Goal: Information Seeking & Learning: Learn about a topic

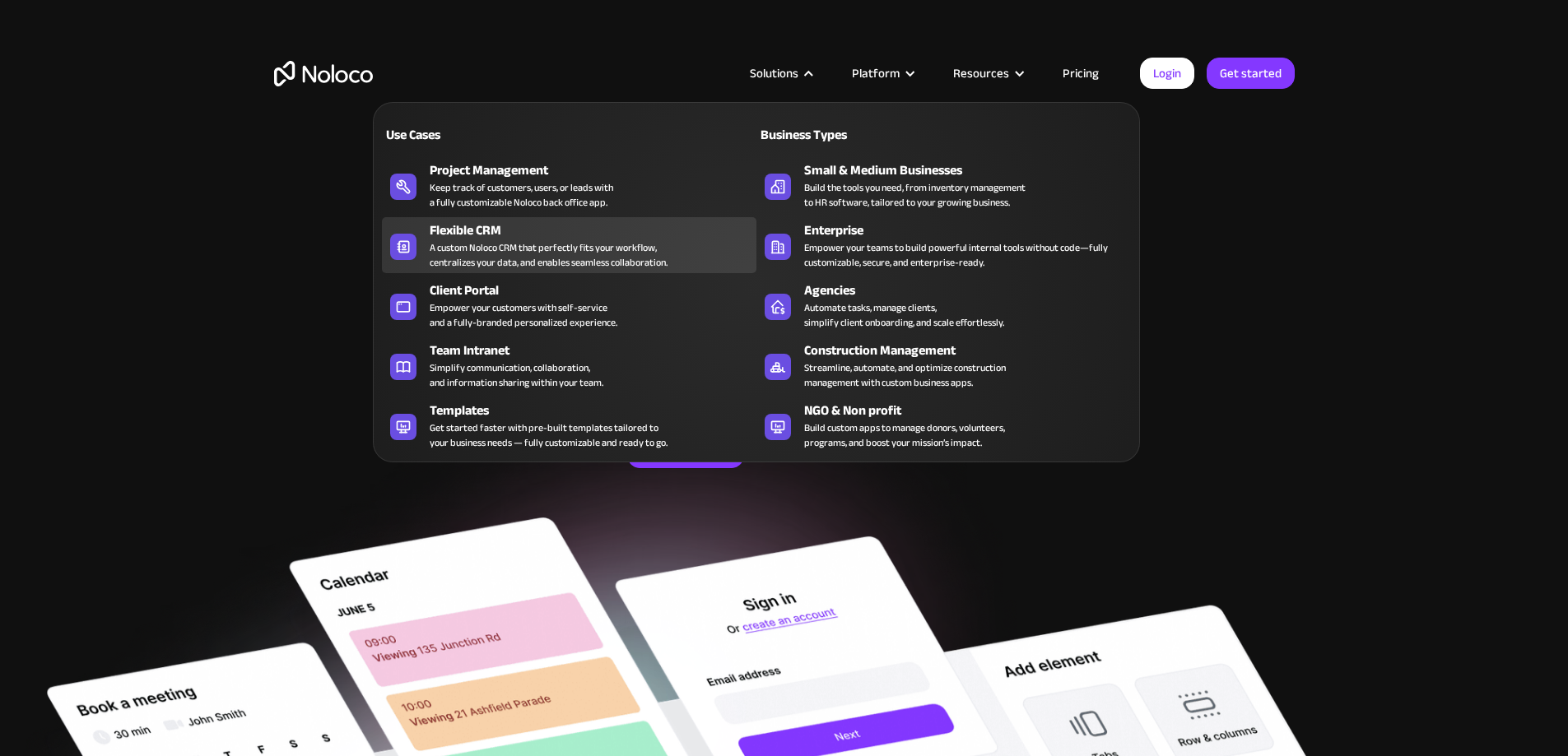
click at [475, 248] on div "A custom Noloco CRM that perfectly fits your workflow, centralizes your data, a…" at bounding box center [548, 255] width 238 height 30
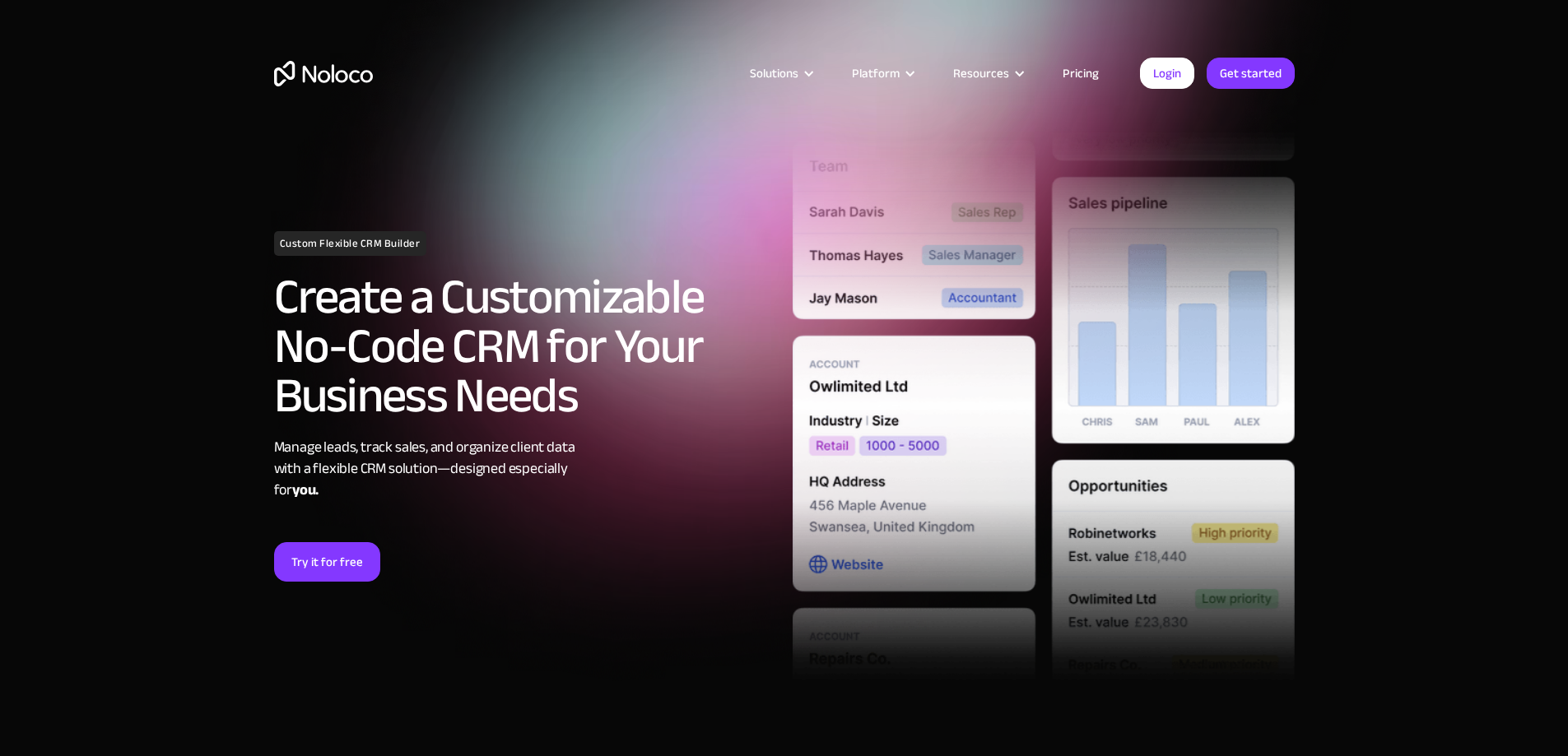
click at [1084, 70] on link "Pricing" at bounding box center [1081, 73] width 78 height 22
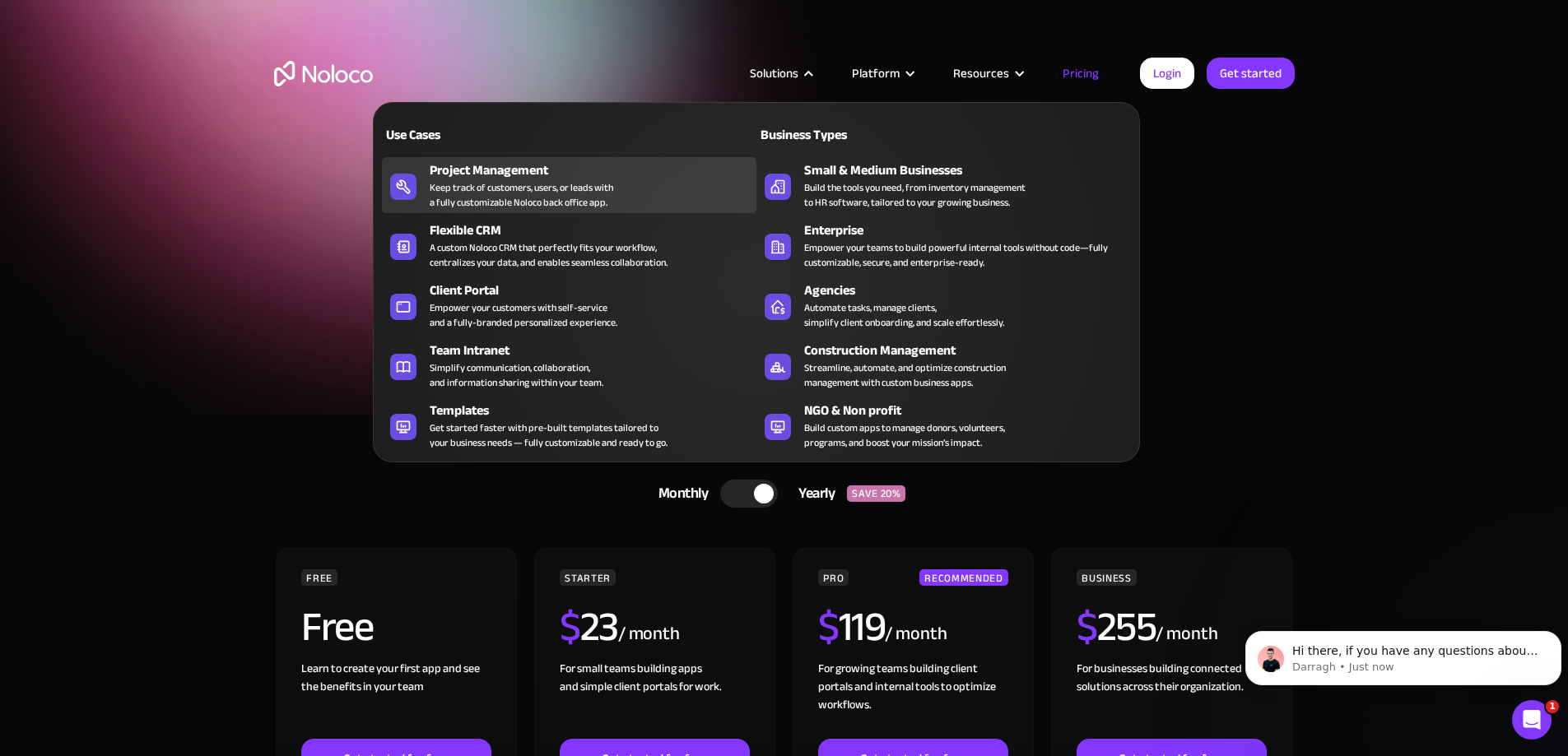
click at [484, 198] on div "Keep track of customers, users, or leads with a fully customizable Noloco back …" at bounding box center [521, 194] width 183 height 30
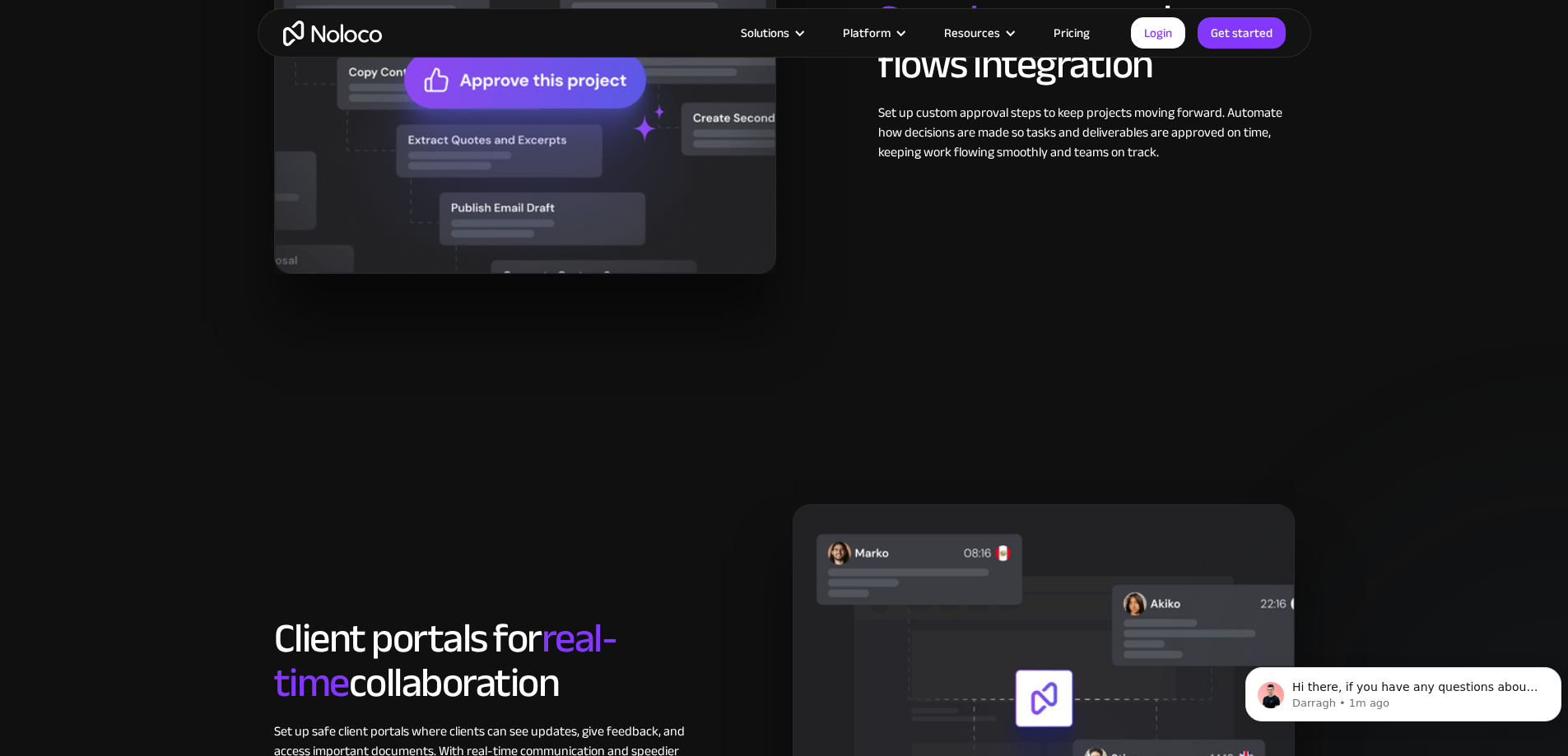
scroll to position [1892, 0]
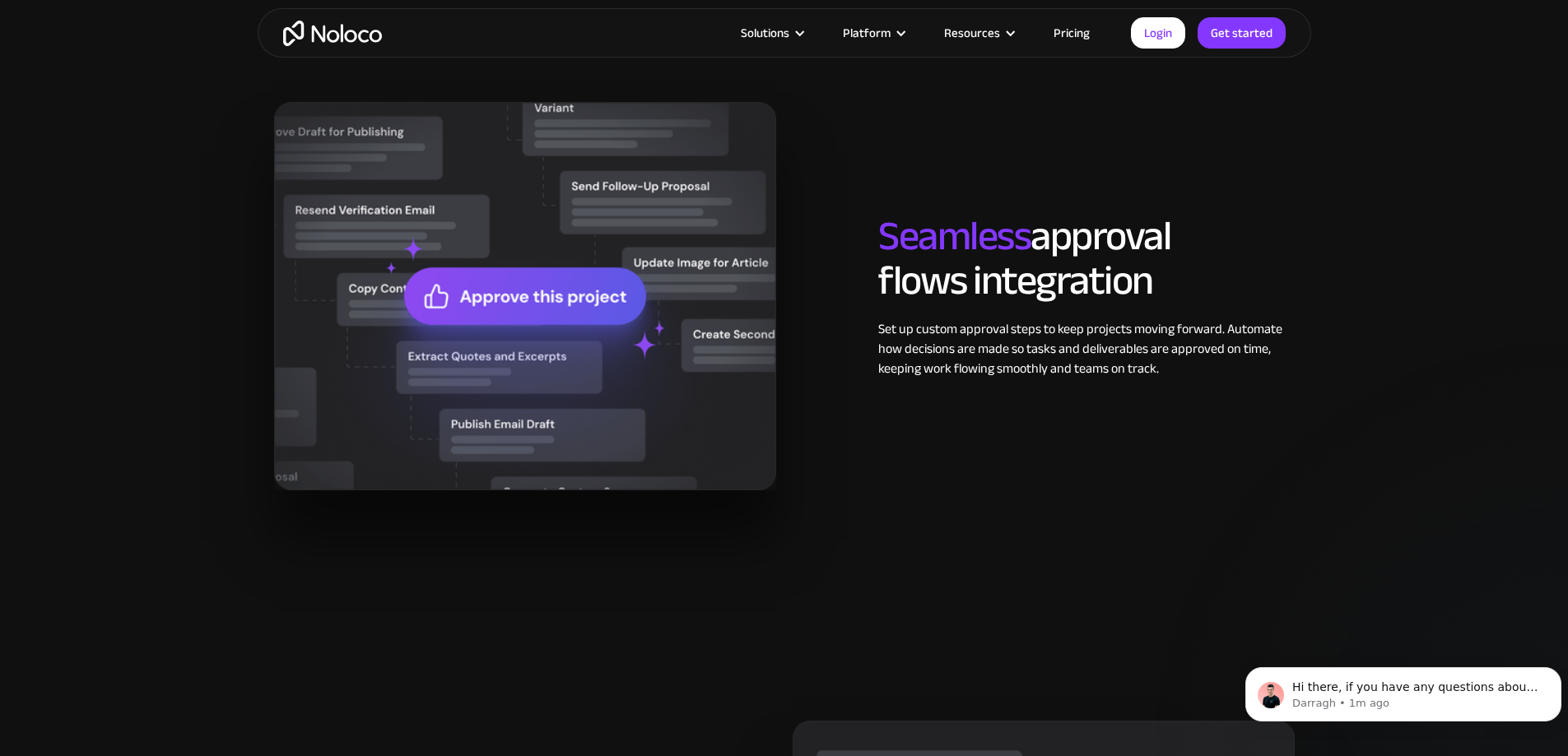
click at [1081, 33] on link "Pricing" at bounding box center [1072, 33] width 78 height 22
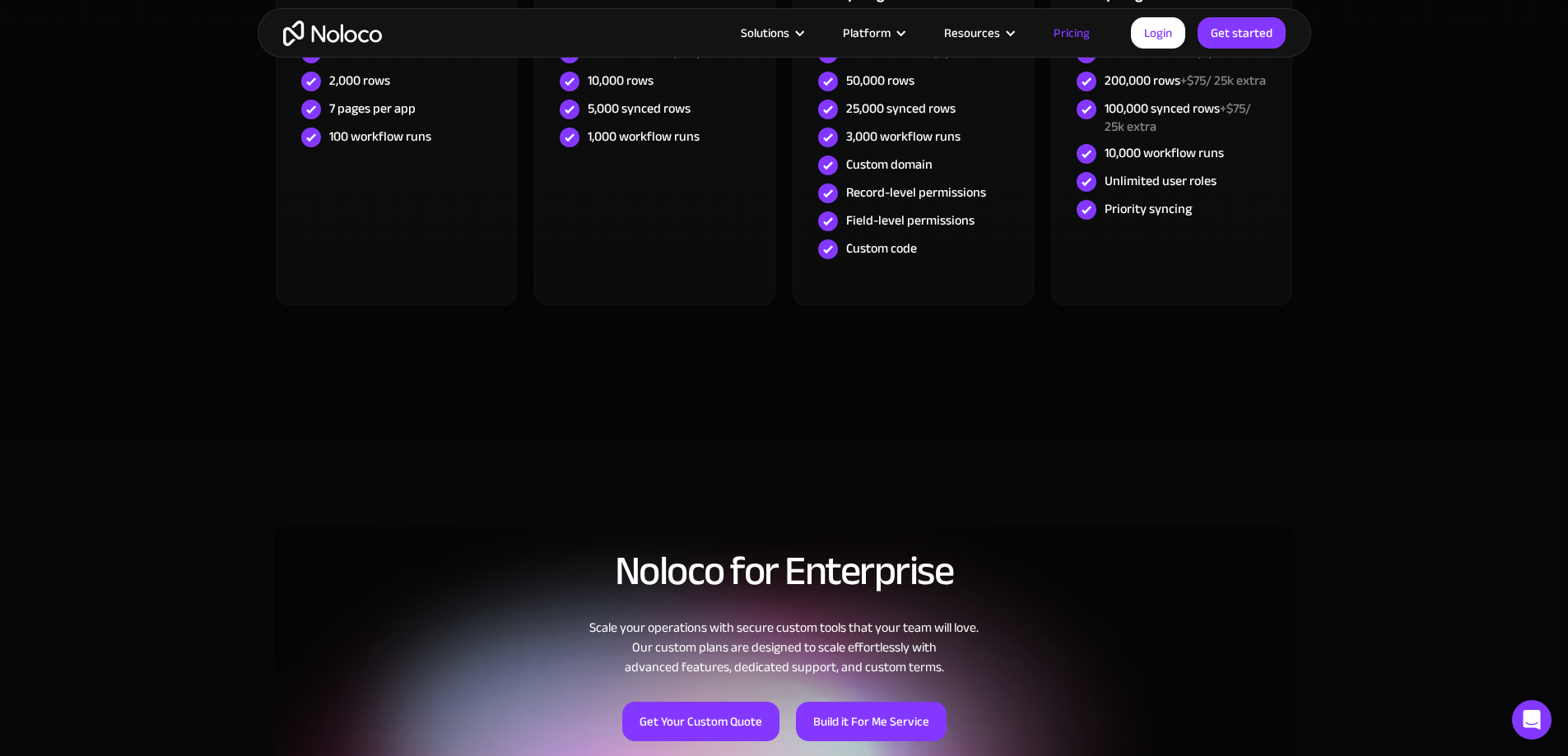
scroll to position [823, 0]
